Goal: Information Seeking & Learning: Understand process/instructions

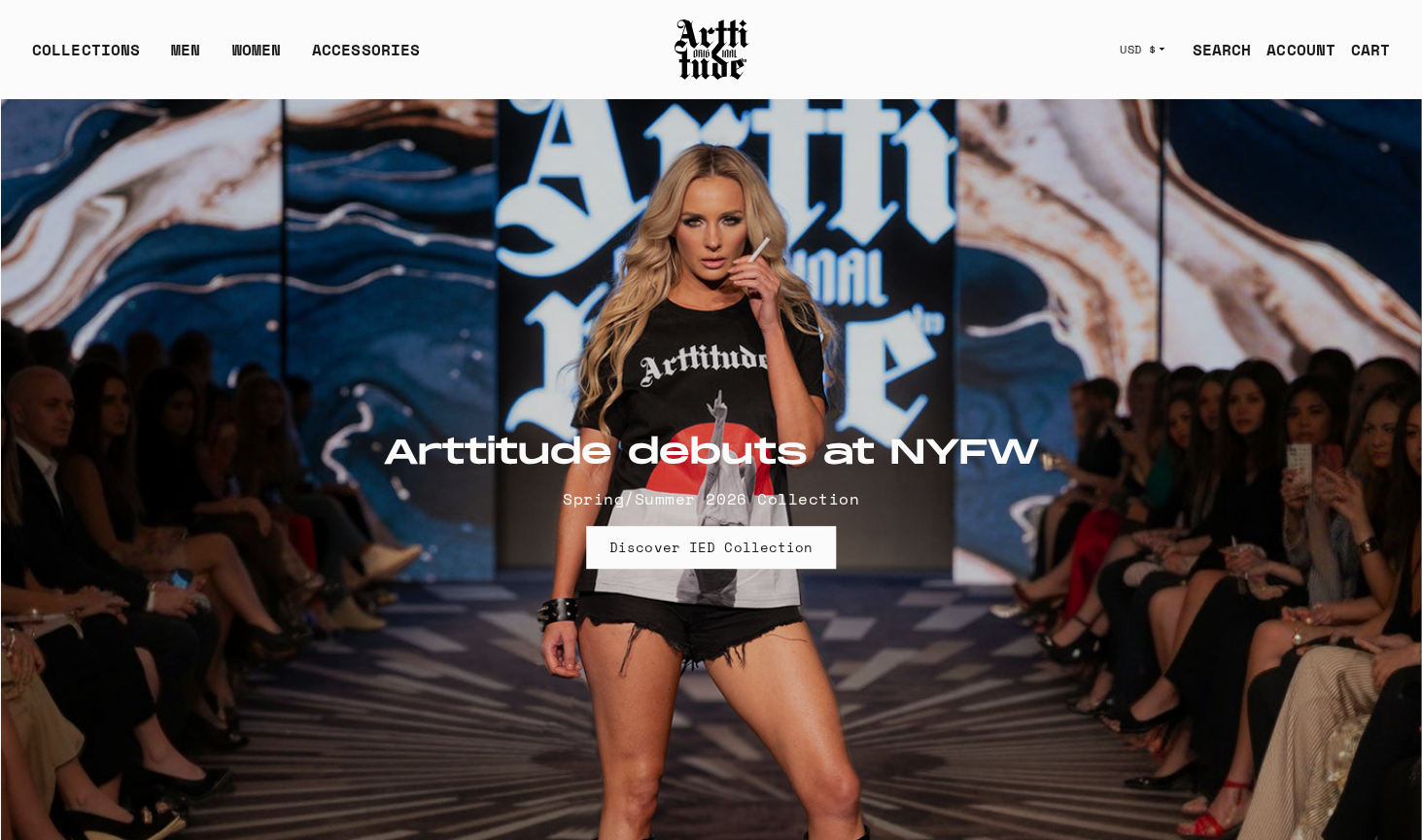
click at [1253, 42] on ul "SEARCH ACCOUNT CART 0 0 items" at bounding box center [1283, 48] width 214 height 39
click at [1213, 56] on link "SEARCH" at bounding box center [1214, 48] width 75 height 39
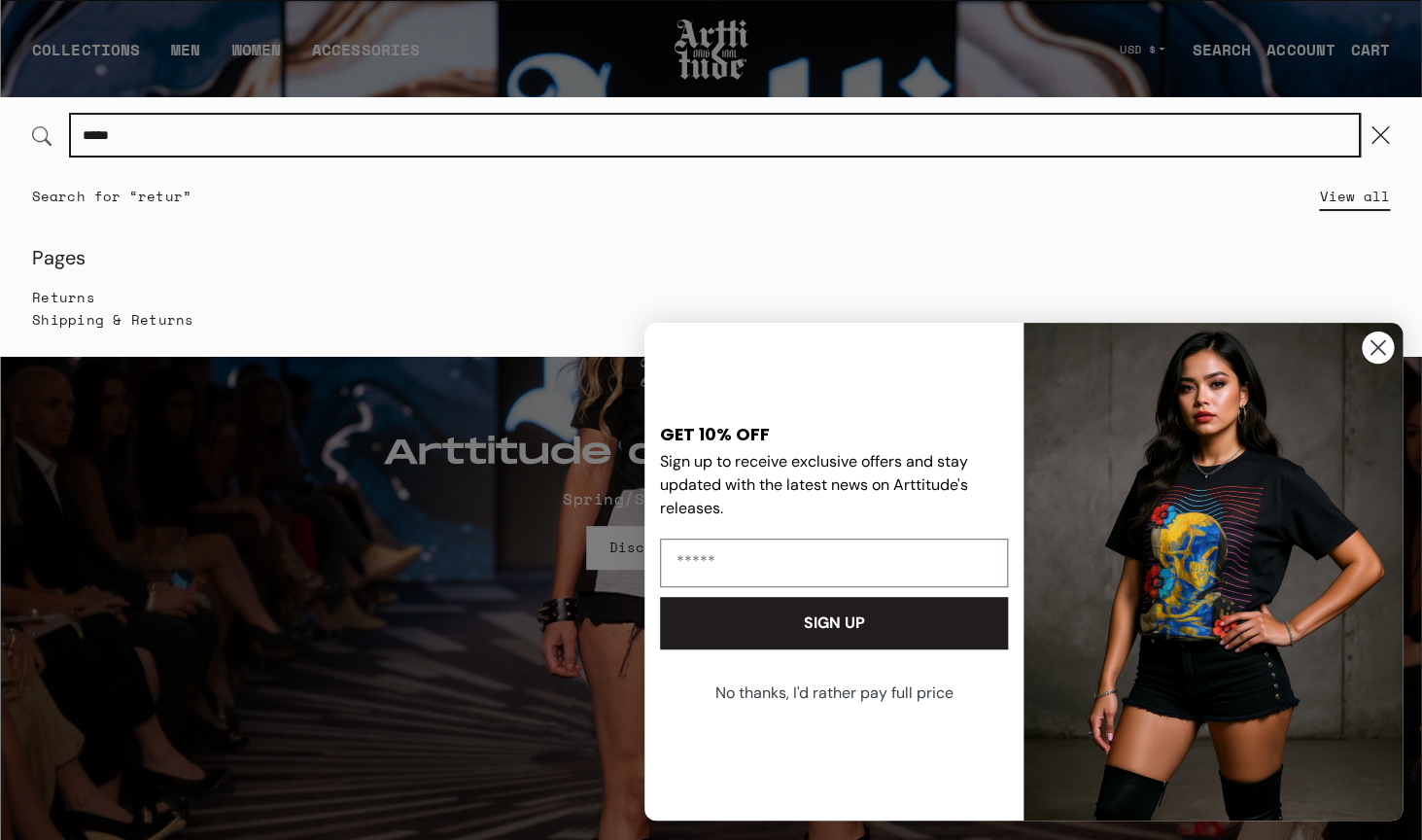
type input "*****"
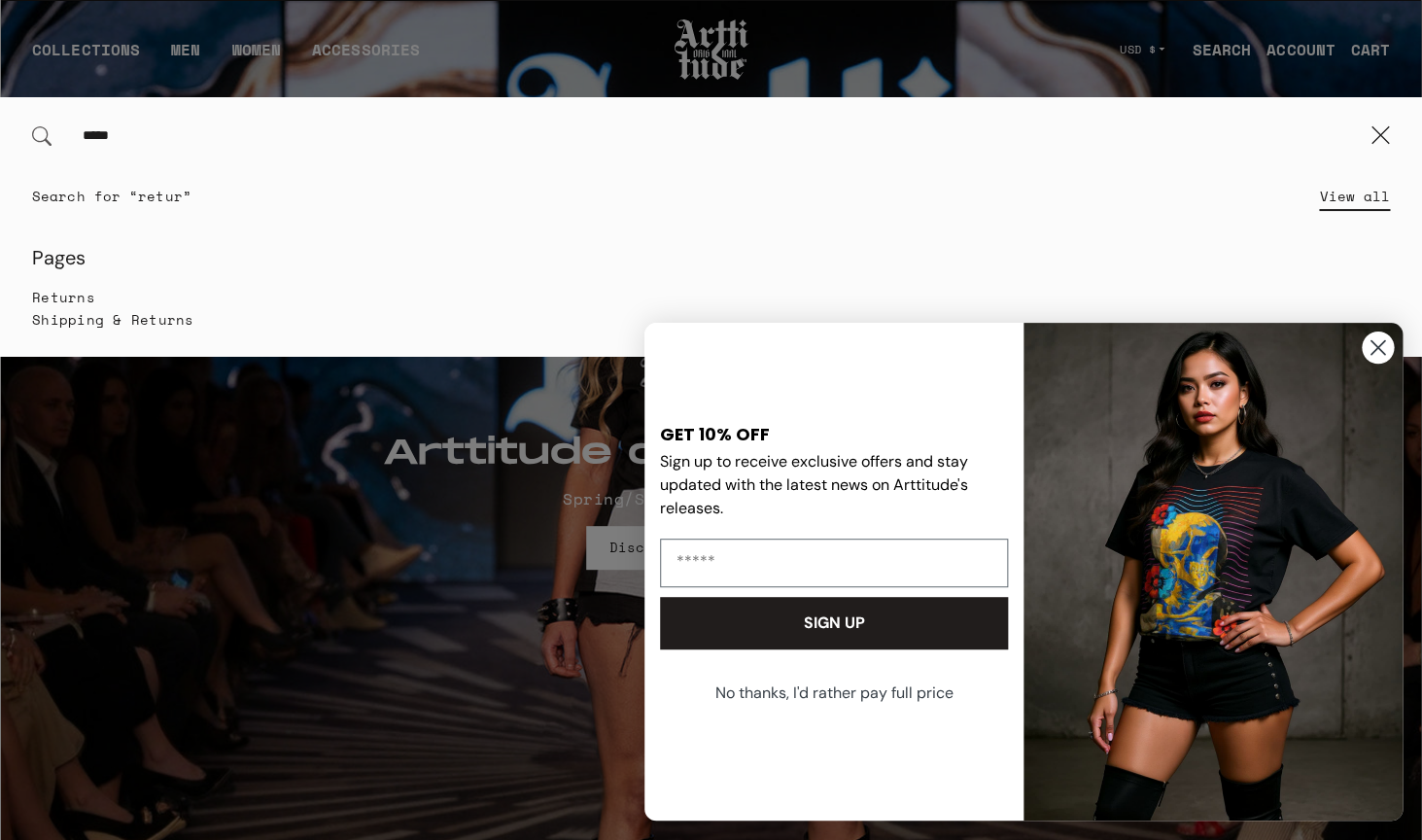
click at [474, 311] on p "Shipping & Returns" at bounding box center [711, 319] width 1358 height 23
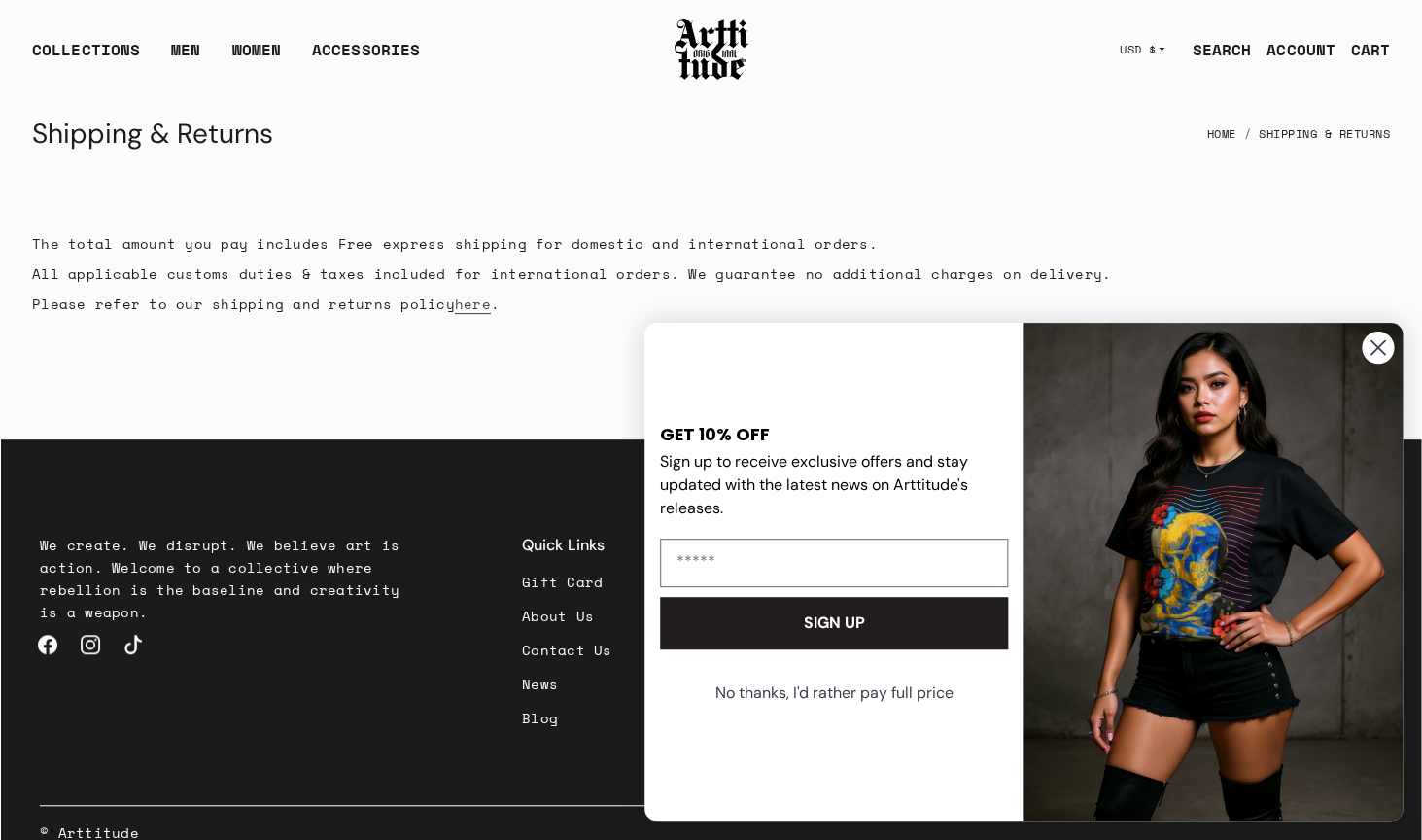
scroll to position [23, 0]
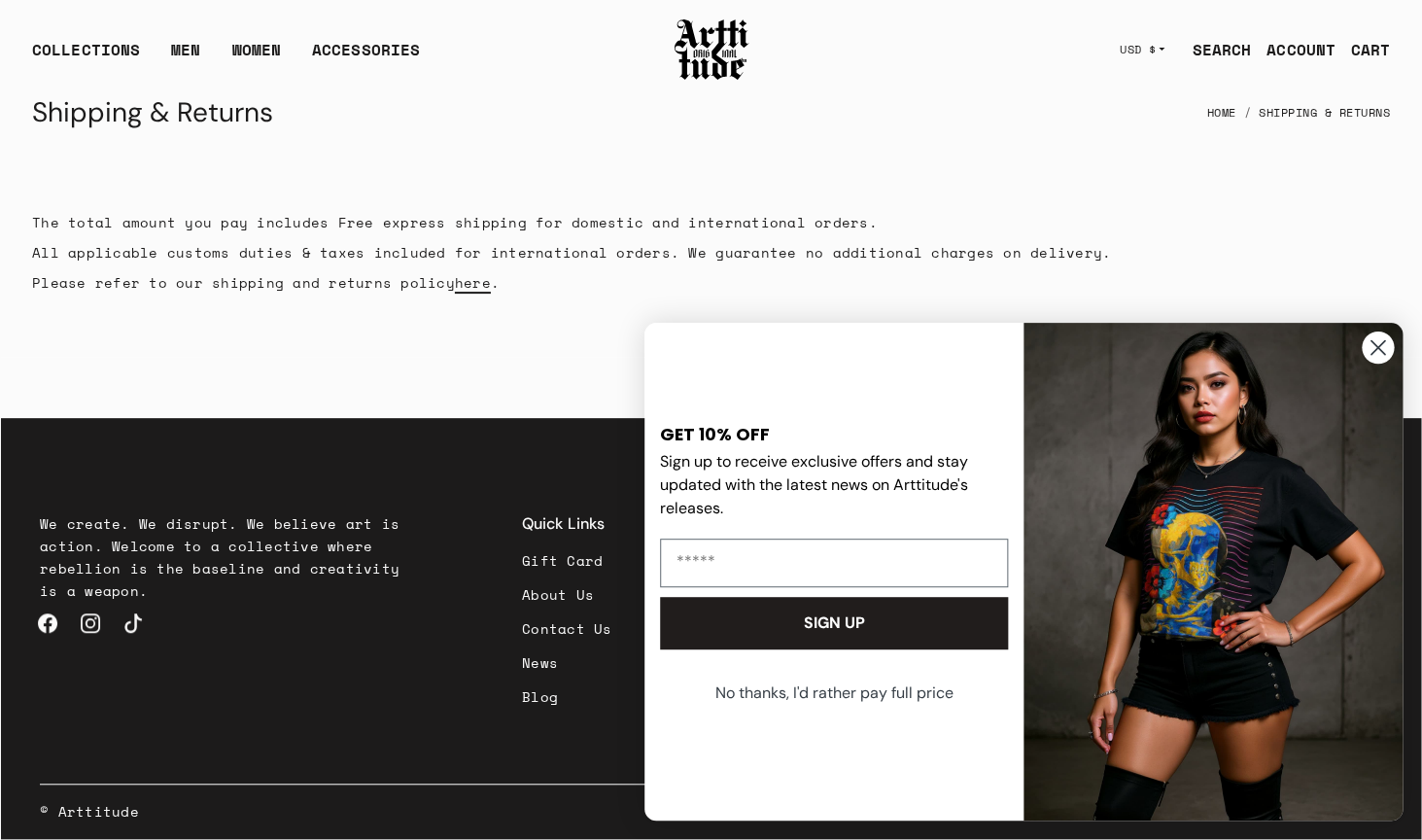
click at [455, 279] on link "here" at bounding box center [473, 282] width 36 height 21
click at [1224, 28] on div "Country/region selector USD $ SEARCH ACCOUNT CART 0 0" at bounding box center [1245, 48] width 290 height 43
click at [1224, 35] on link "SEARCH" at bounding box center [1214, 48] width 75 height 39
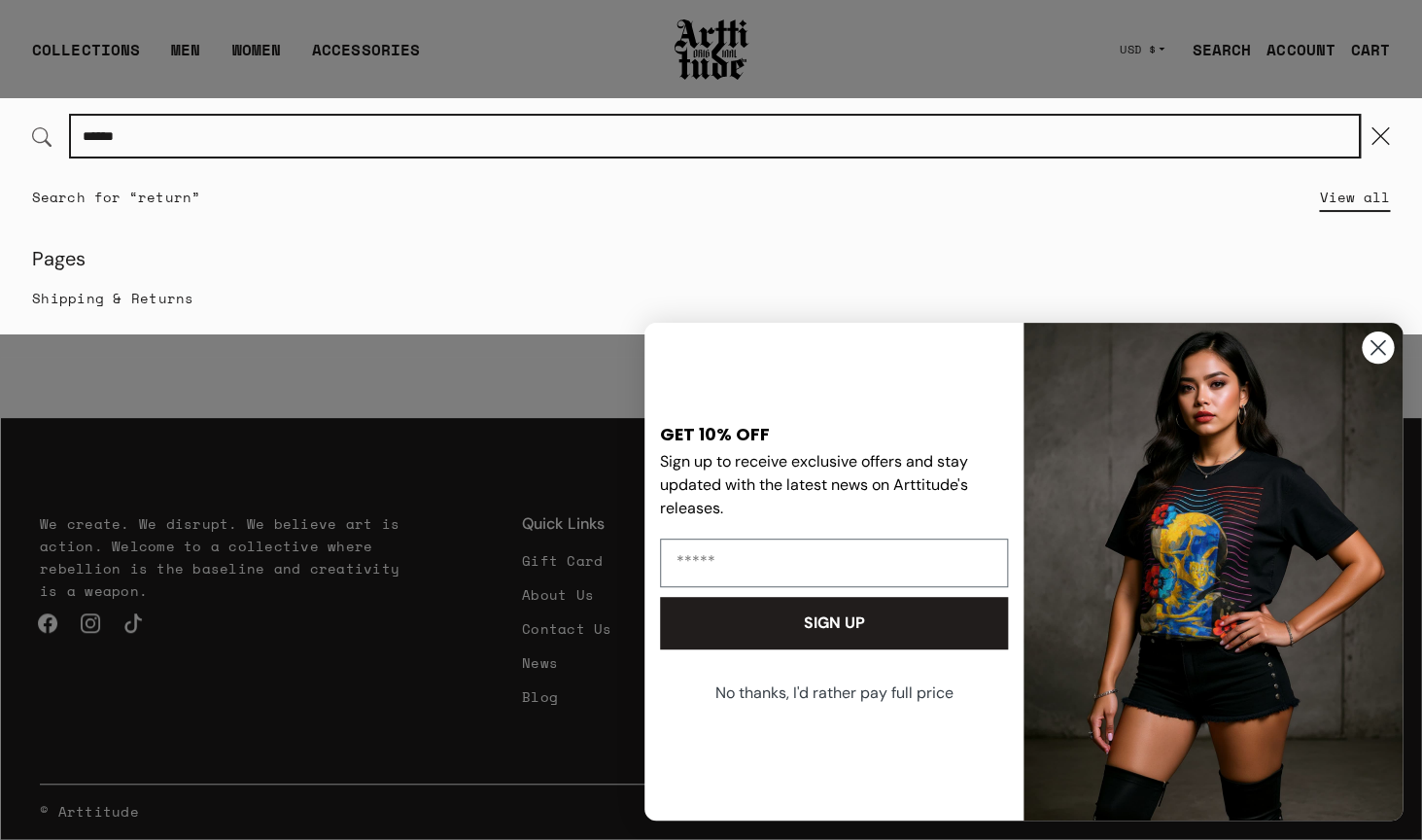
type input "******"
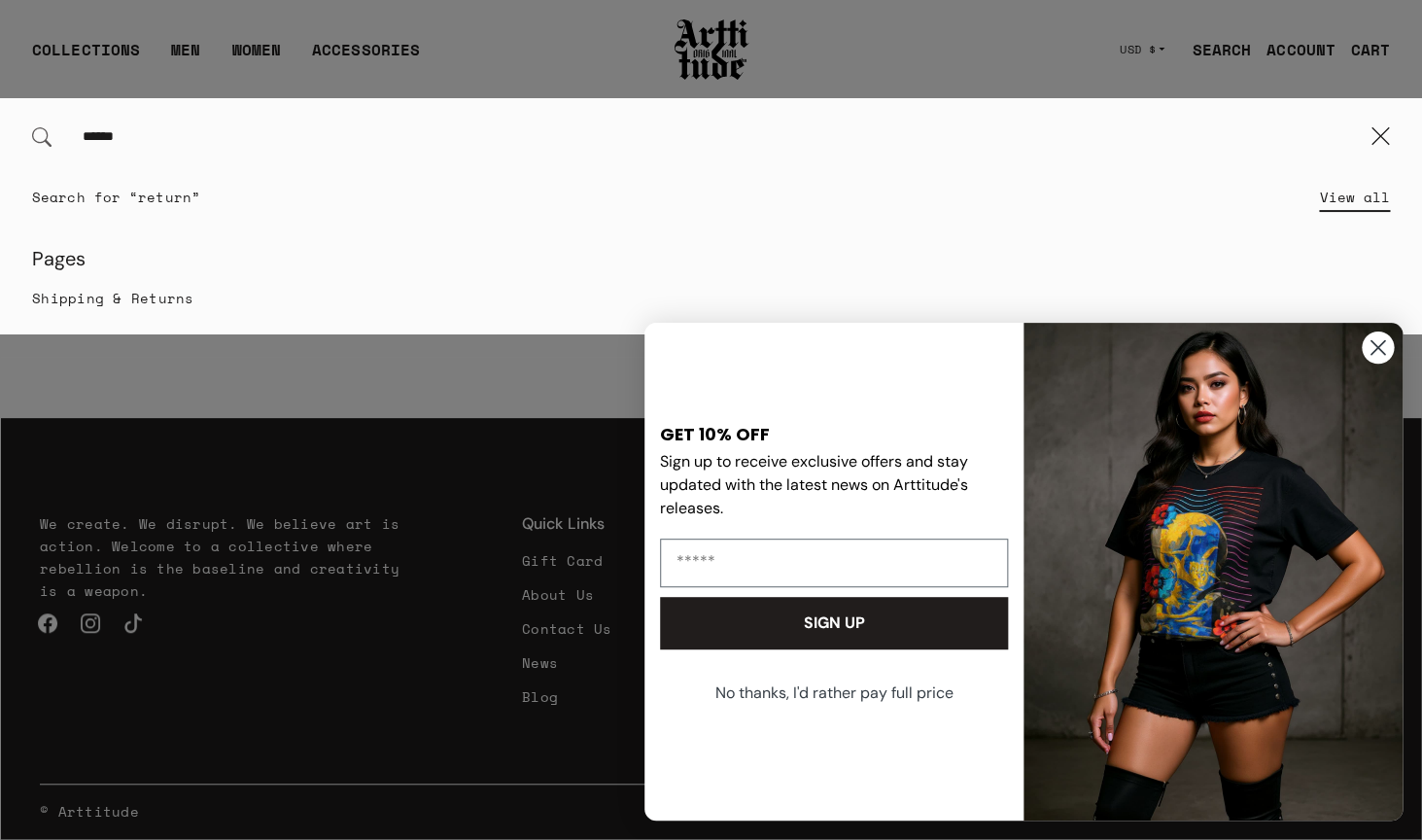
click at [170, 296] on p "Shipping & Returns" at bounding box center [711, 298] width 1358 height 23
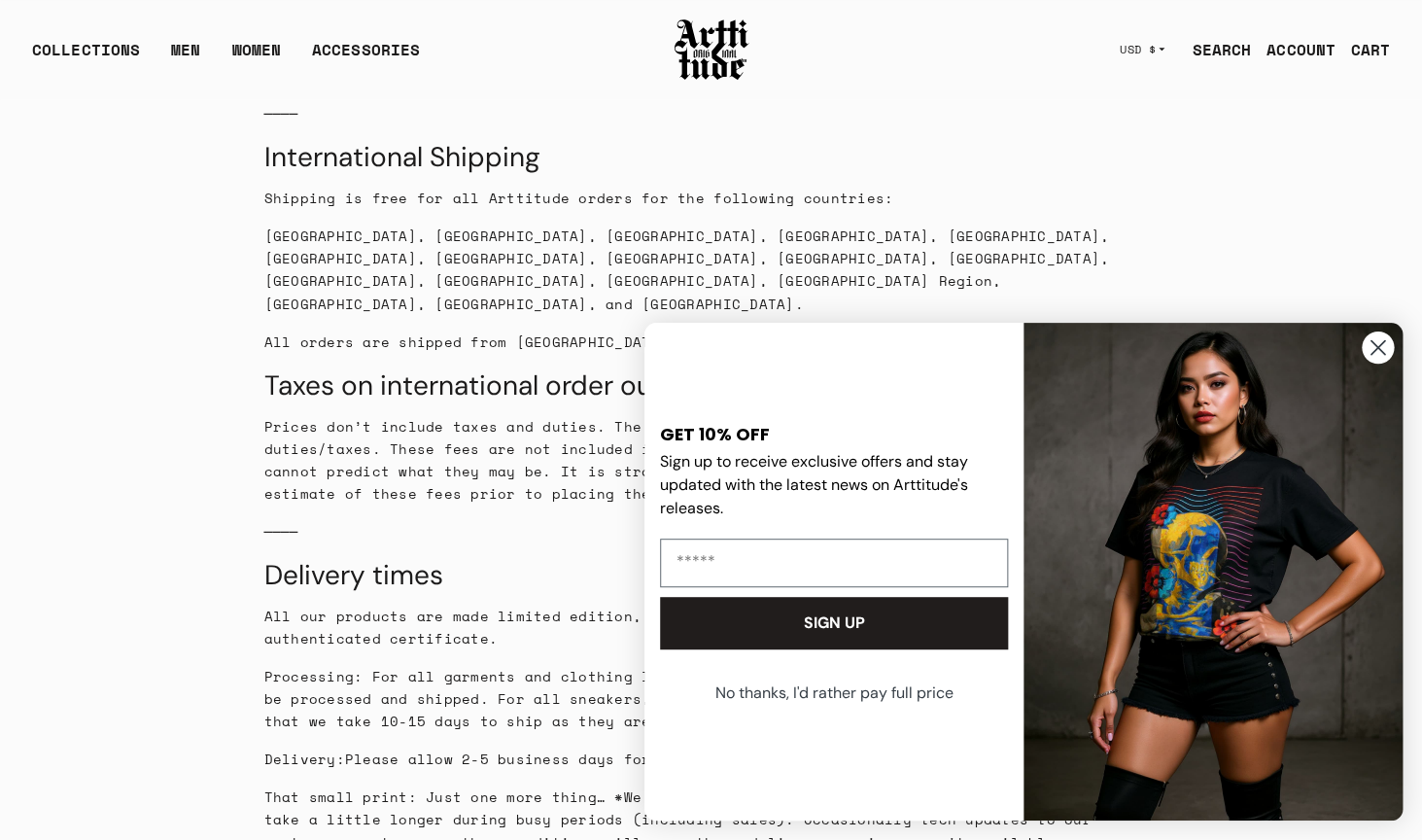
scroll to position [521, 0]
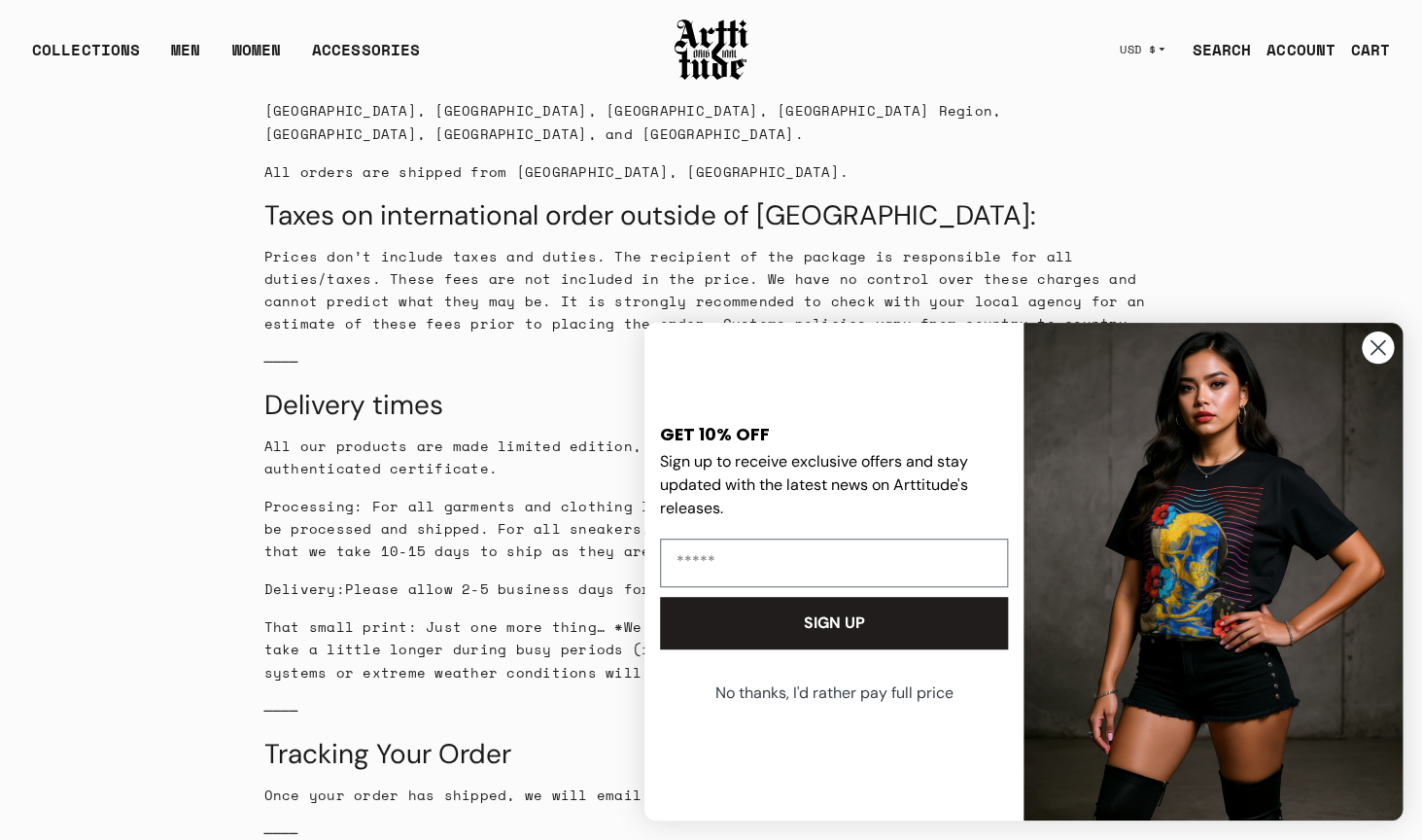
click at [1378, 345] on circle "Close dialog" at bounding box center [1377, 347] width 32 height 32
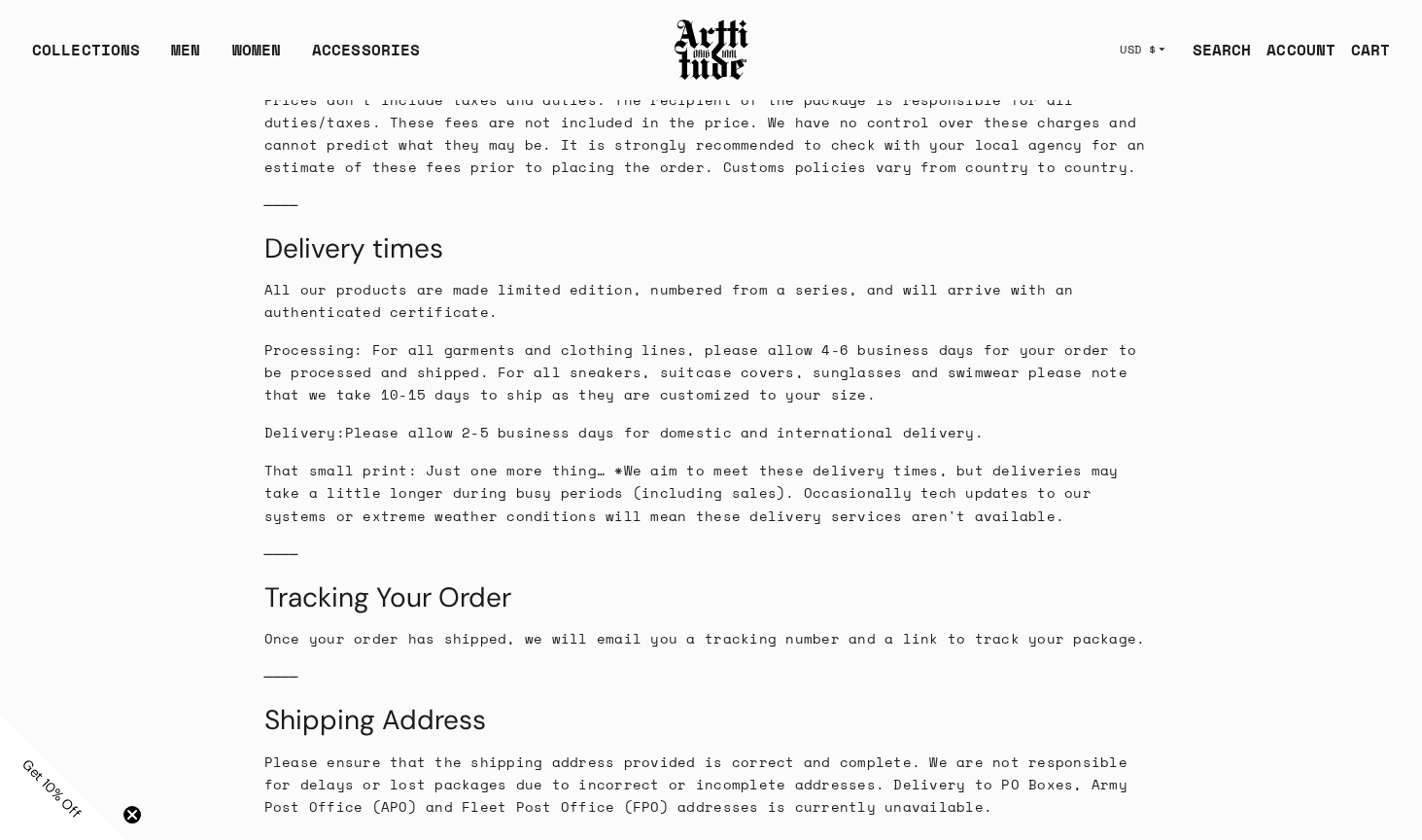
scroll to position [651, 0]
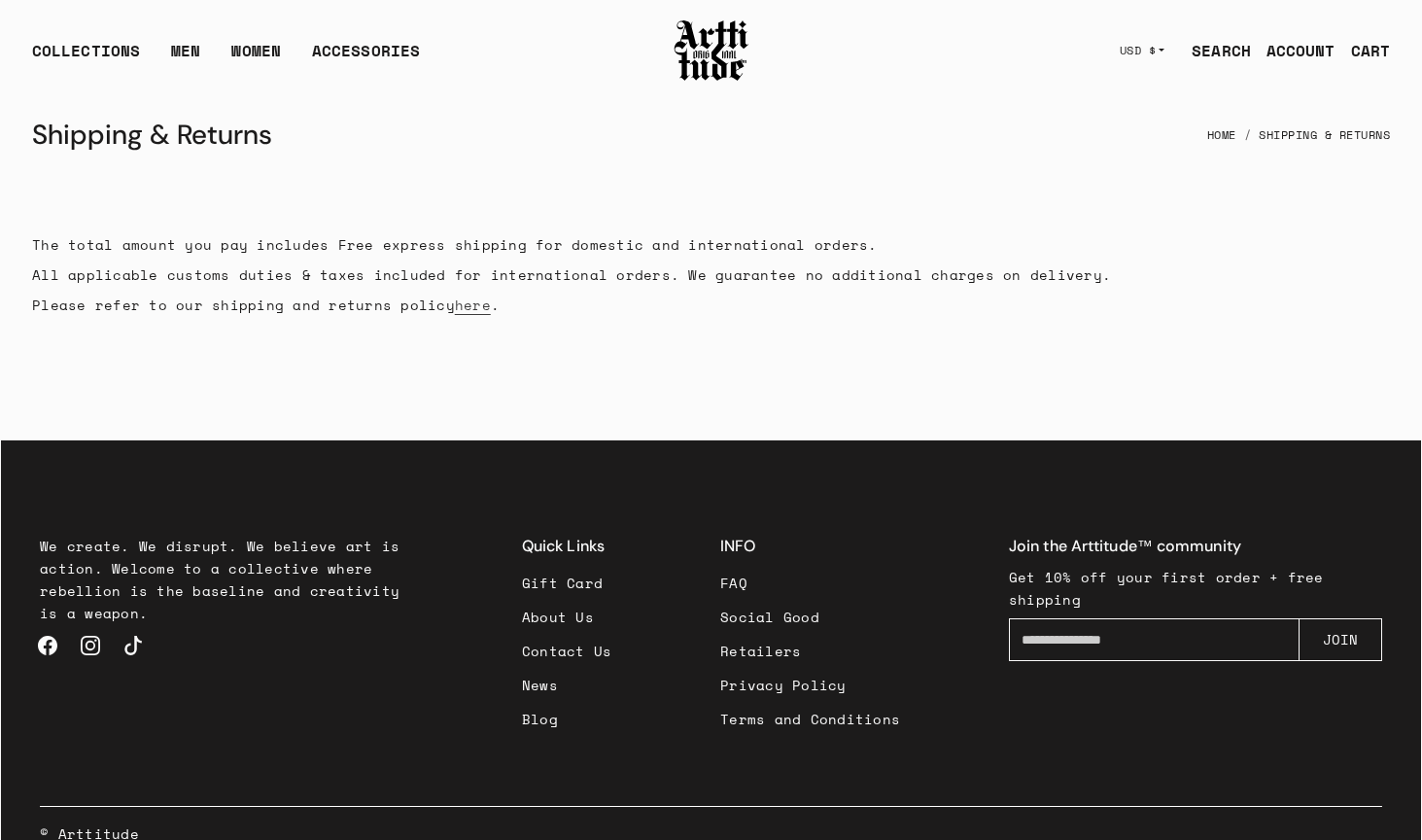
scroll to position [23, 0]
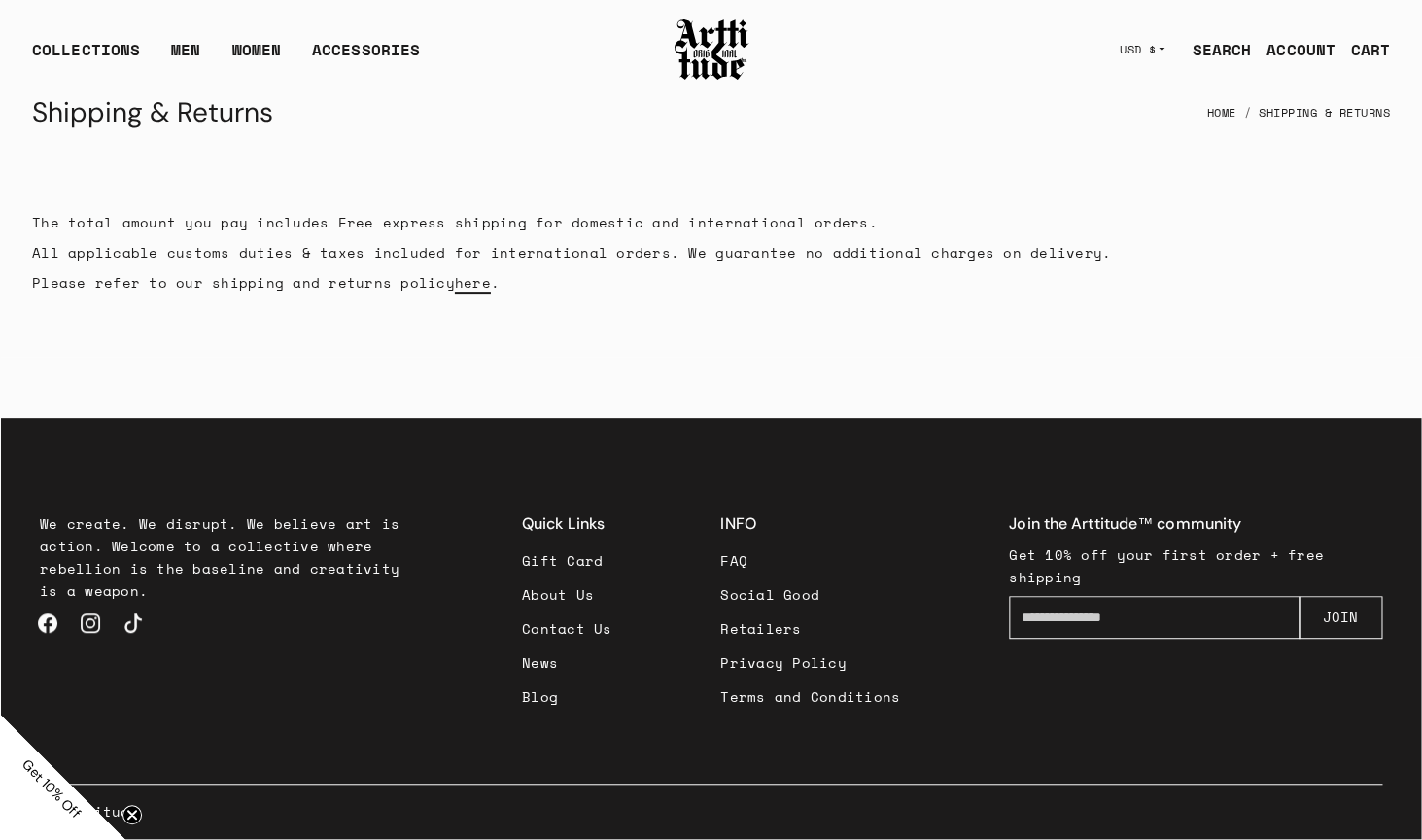
click at [455, 280] on link "here" at bounding box center [473, 282] width 36 height 21
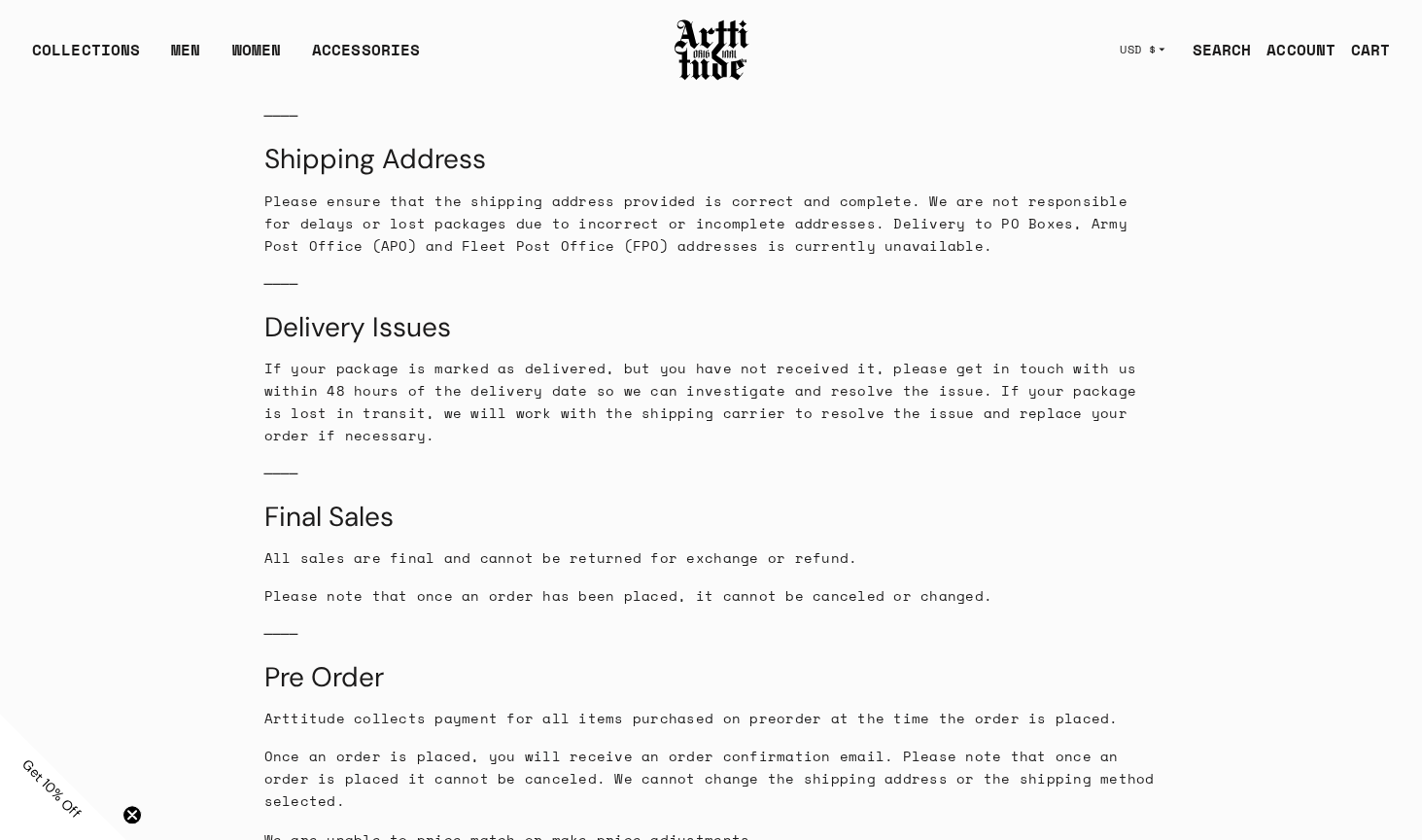
scroll to position [1951, 0]
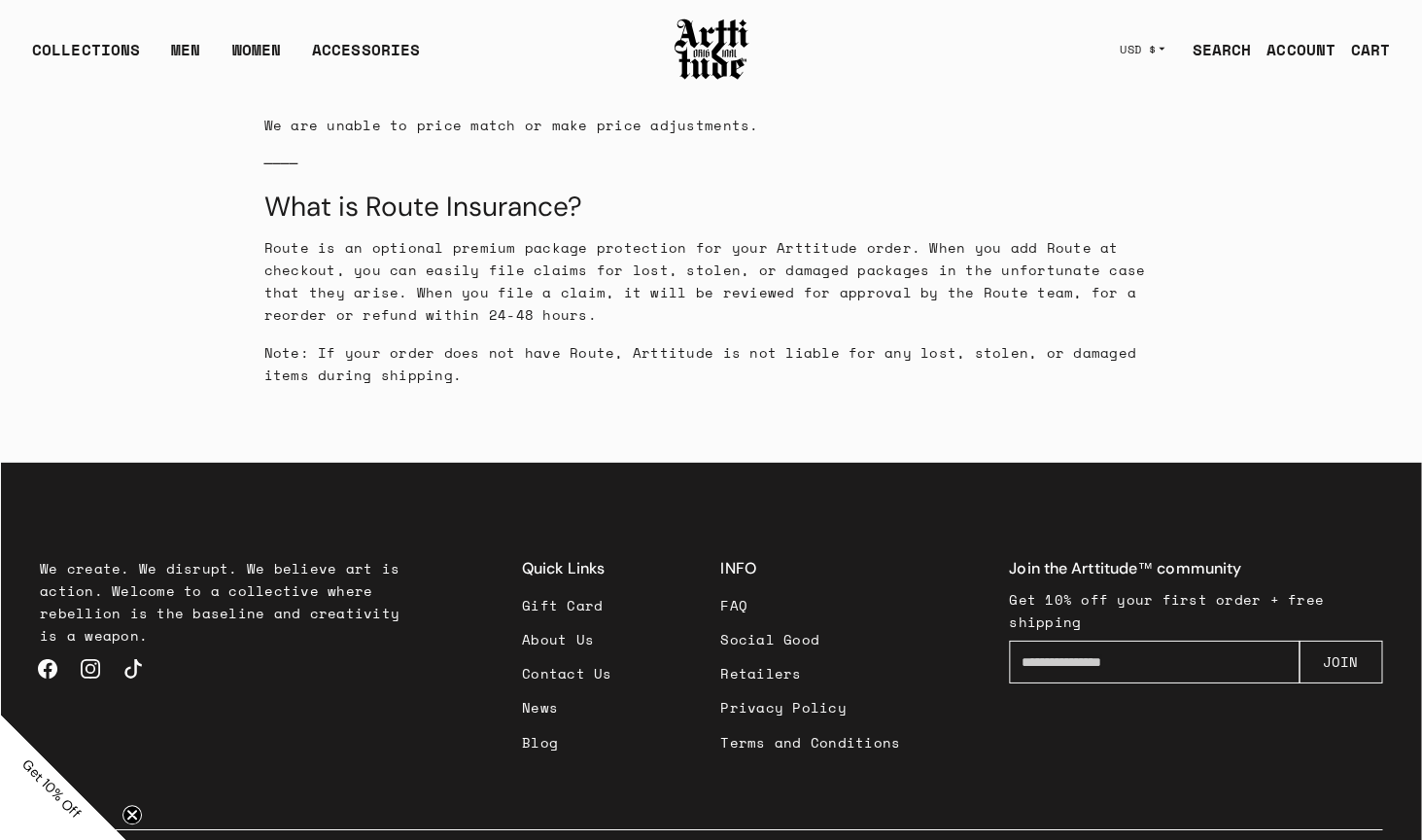
click at [729, 588] on link "FAQ" at bounding box center [810, 605] width 180 height 34
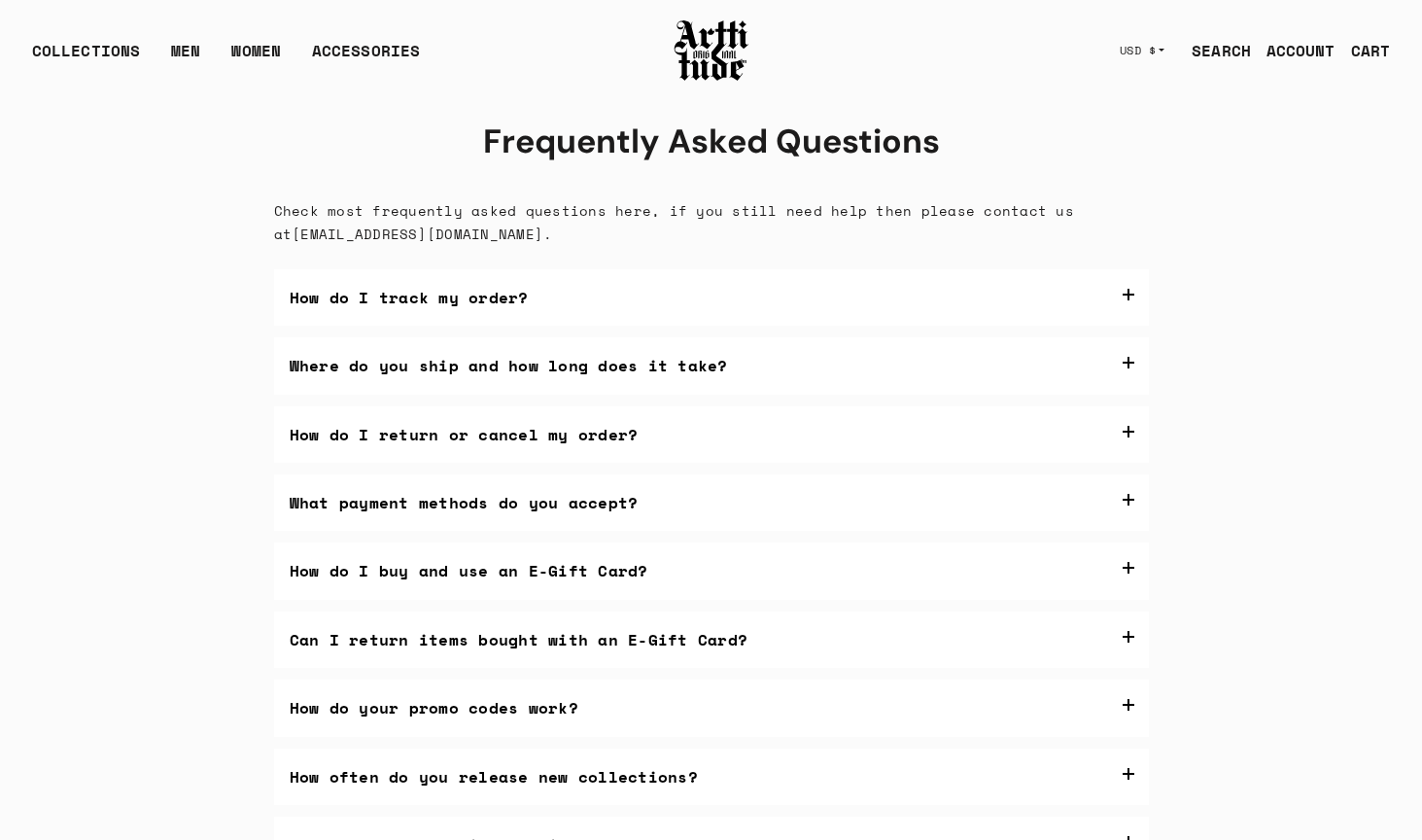
scroll to position [160, 0]
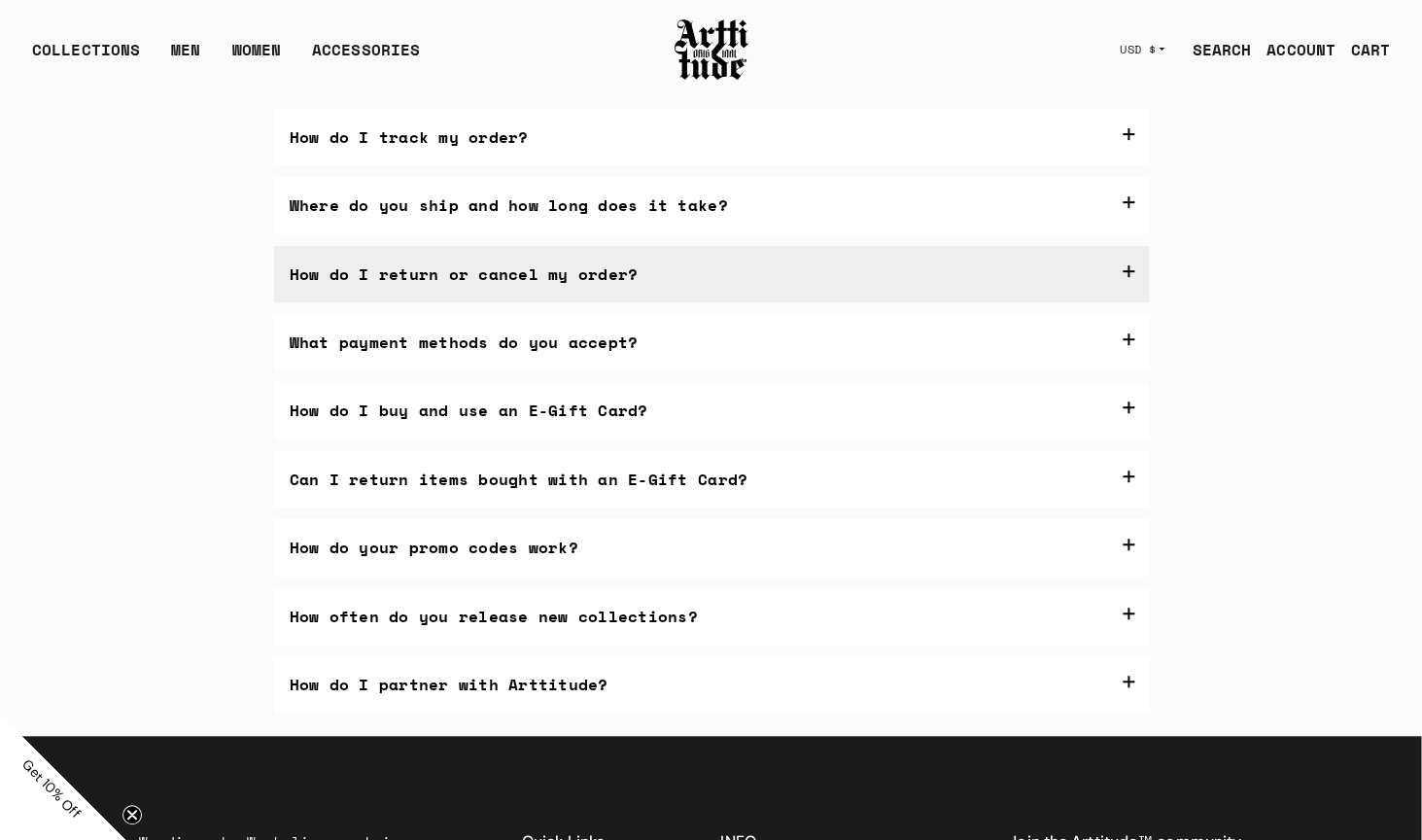
click at [549, 282] on label "How do I return or cancel my order?" at bounding box center [711, 274] width 875 height 56
drag, startPoint x: 408, startPoint y: 501, endPoint x: 251, endPoint y: 322, distance: 238.1
click at [274, 302] on div "Email [EMAIL_ADDRESS][DOMAIN_NAME] with your order number to cancel—we’ll confi…" at bounding box center [711, 302] width 875 height 0
copy div "Email [EMAIL_ADDRESS][DOMAIN_NAME] with your order number to cancel—we’ll confi…"
